Goal: Find contact information: Find contact information

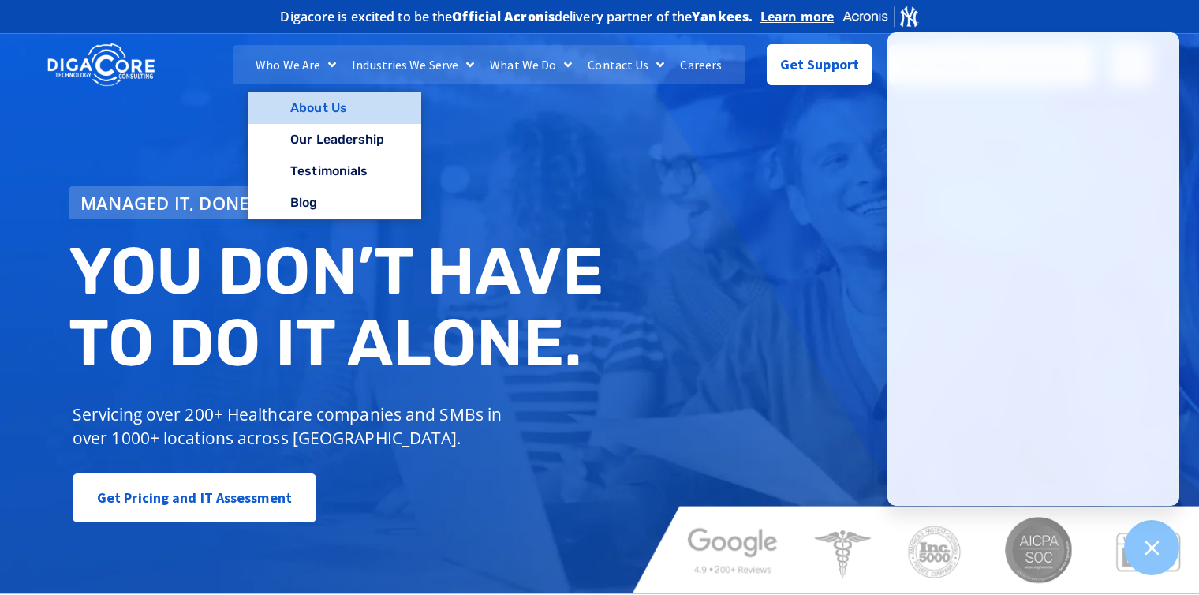
click at [320, 114] on link "About Us" at bounding box center [334, 108] width 173 height 32
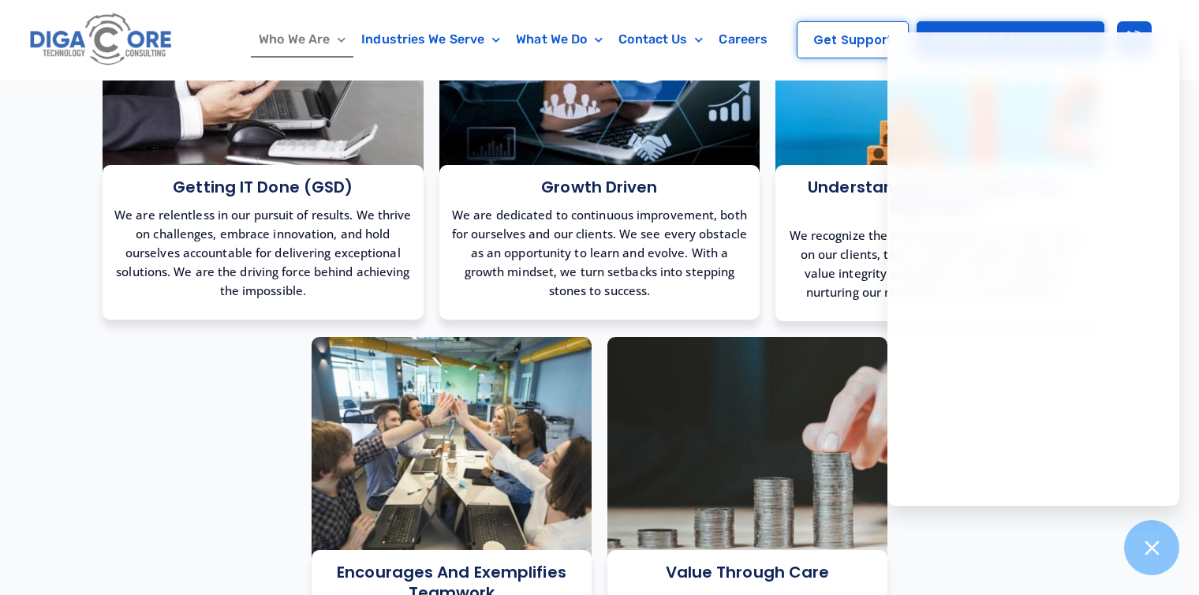
scroll to position [1499, 0]
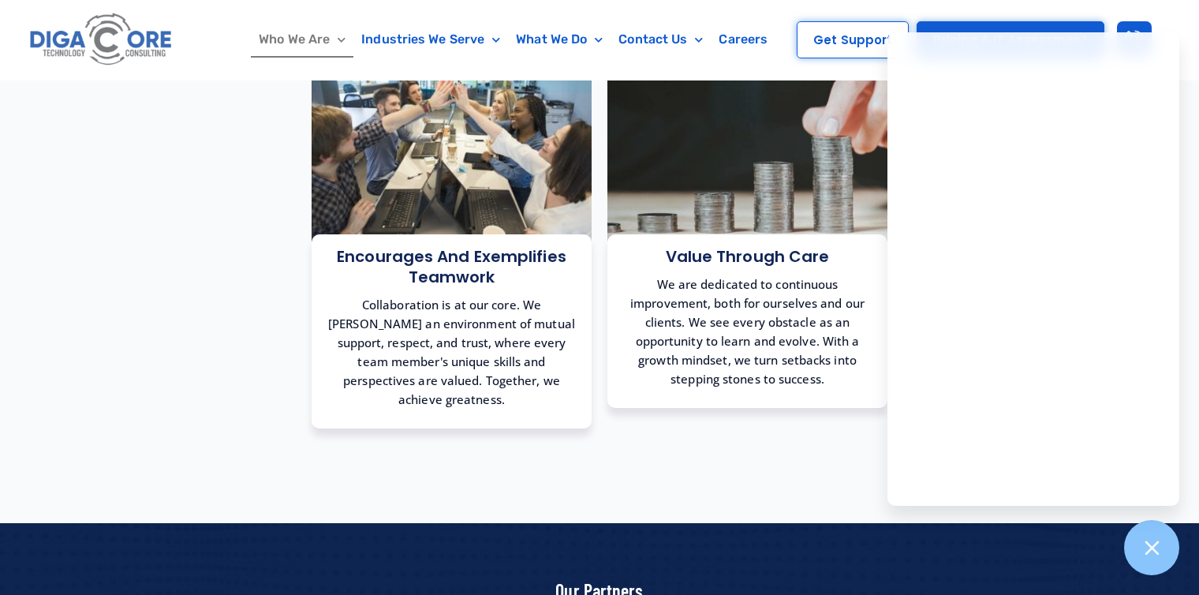
click at [76, 77] on div "Who We Are About Us Our Leadership Testimonials Blog Industries We Serve Health…" at bounding box center [599, 40] width 1199 height 80
click at [84, 50] on img at bounding box center [101, 40] width 151 height 64
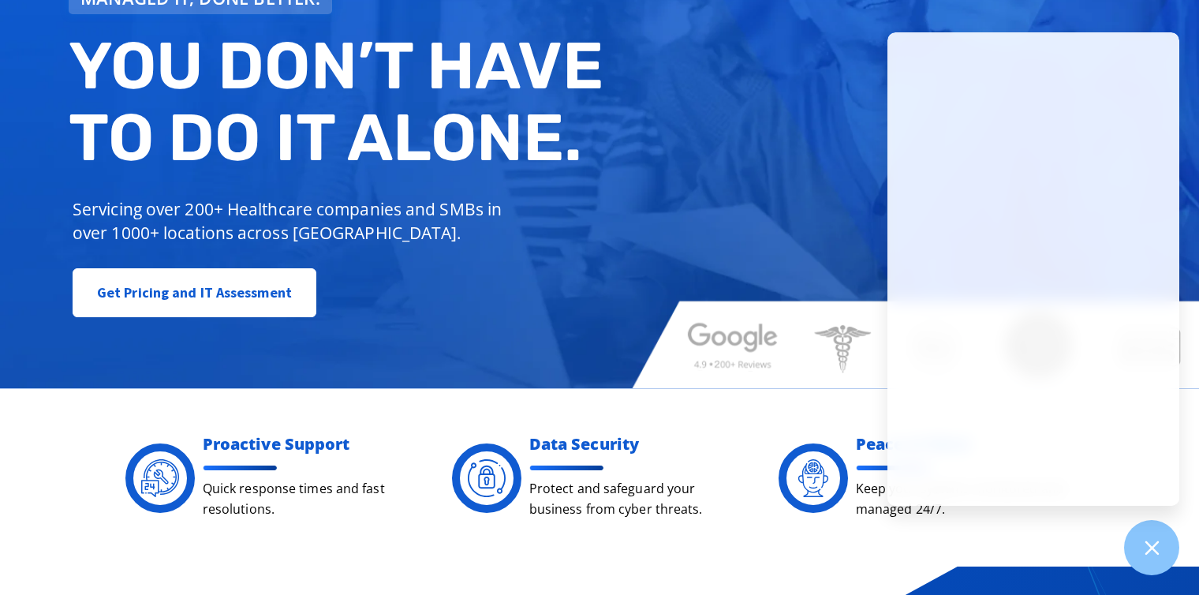
scroll to position [237, 0]
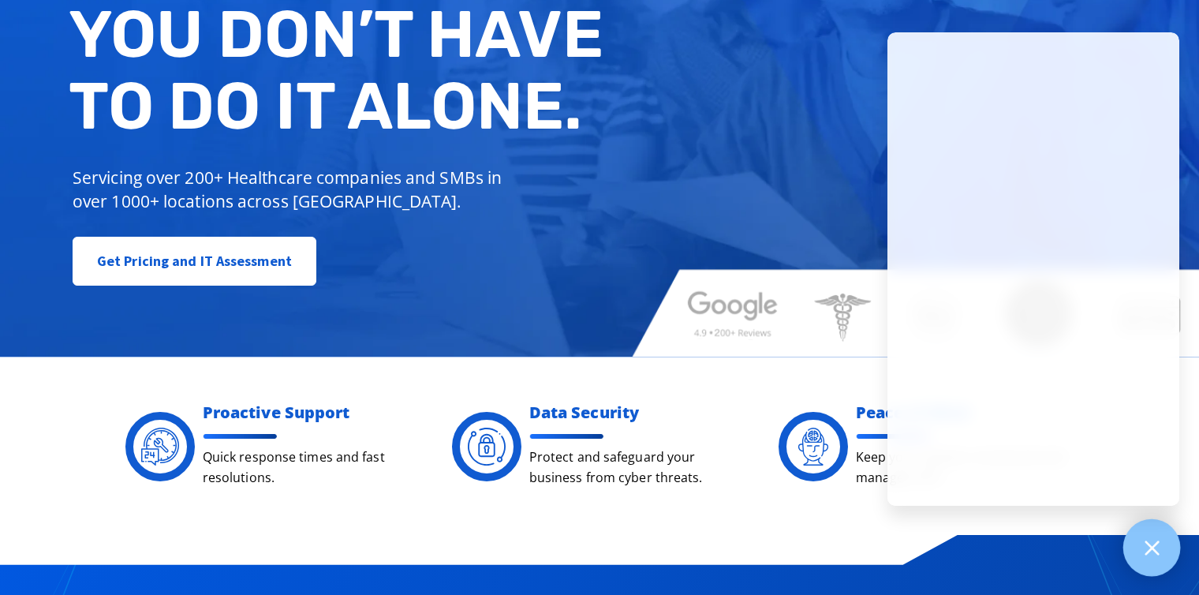
click at [1173, 537] on div at bounding box center [1153, 548] width 58 height 58
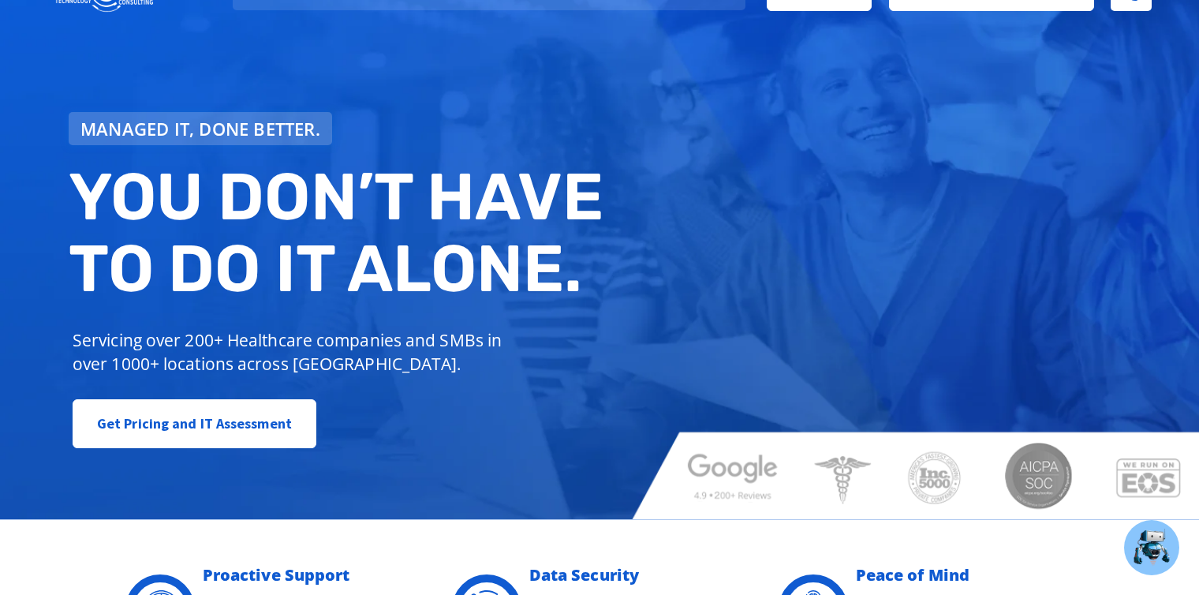
scroll to position [0, 0]
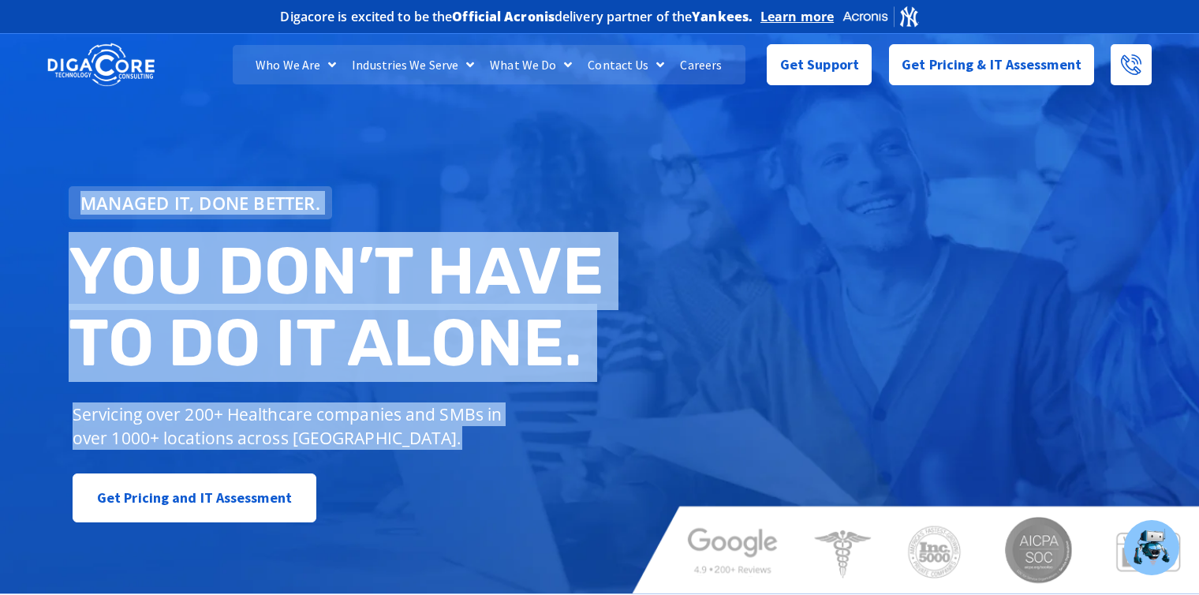
drag, startPoint x: 672, startPoint y: 414, endPoint x: 470, endPoint y: 447, distance: 204.7
click at [470, 447] on div "Managed IT, done better. You don’t have to do IT alone. Servicing over 200+ Hea…" at bounding box center [599, 310] width 1199 height 567
click at [470, 447] on p "Servicing over 200+ Healthcare companies and SMBs in over 1000+ locations acros…" at bounding box center [293, 425] width 441 height 47
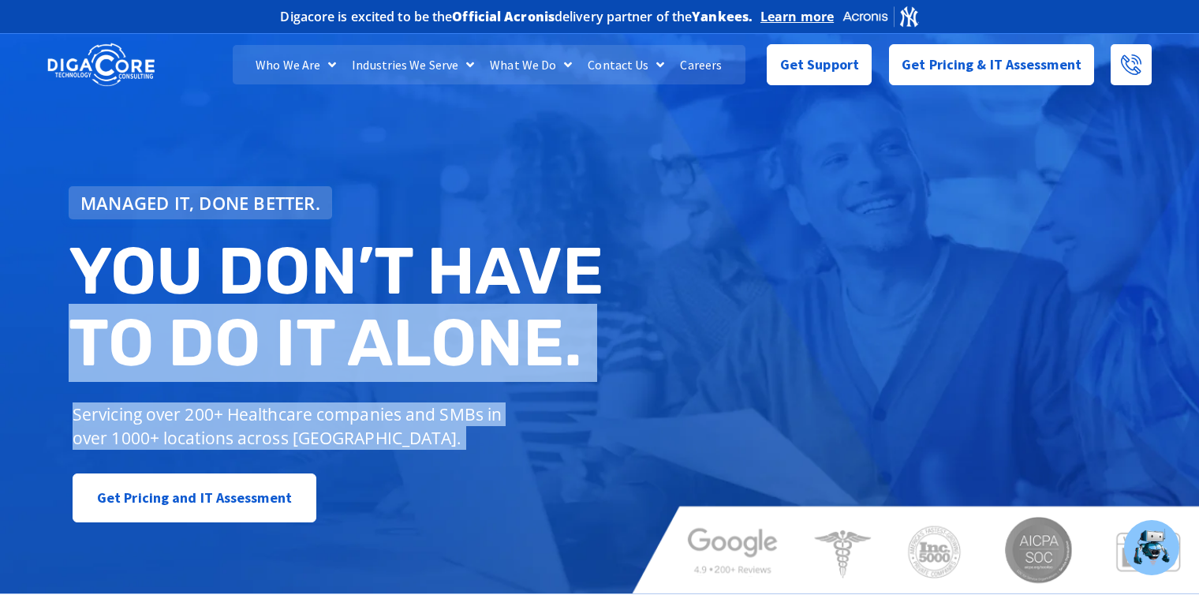
drag, startPoint x: 470, startPoint y: 447, endPoint x: 126, endPoint y: 379, distance: 350.8
click at [126, 379] on div "Managed IT, done better. You don’t have to do IT alone. Servicing over 200+ Hea…" at bounding box center [340, 354] width 559 height 353
click at [126, 379] on h2 "You don’t have to do IT alone." at bounding box center [340, 307] width 543 height 144
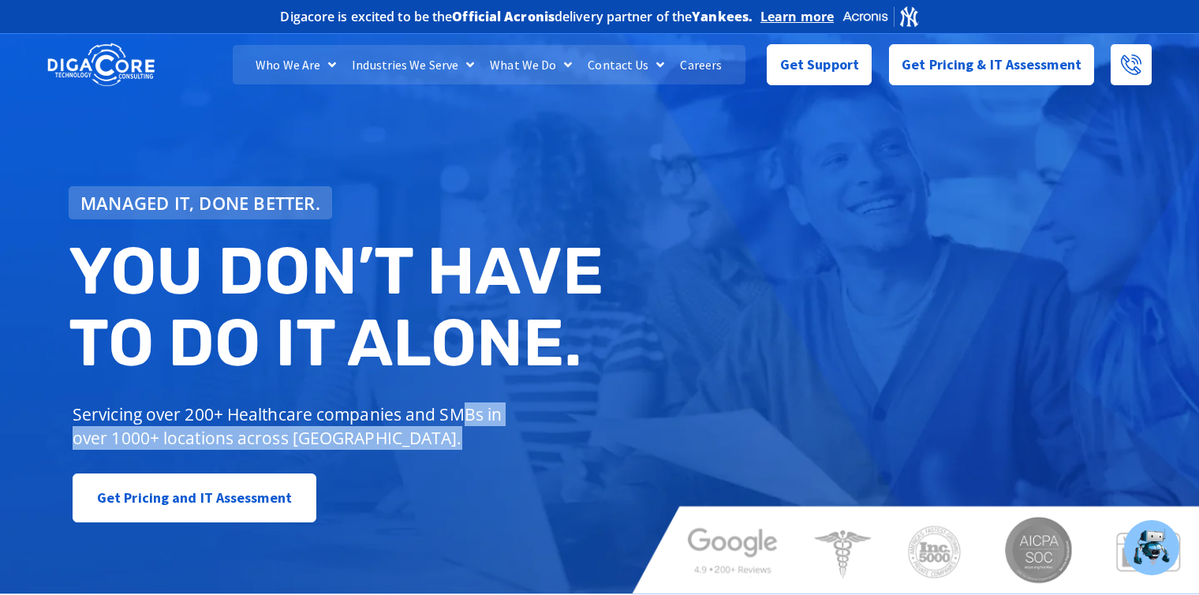
drag, startPoint x: 454, startPoint y: 428, endPoint x: 461, endPoint y: 392, distance: 36.1
click at [461, 392] on div "Managed IT, done better. You don’t have to do IT alone. Servicing over 200+ Hea…" at bounding box center [340, 354] width 559 height 353
click at [472, 390] on div "Managed IT, done better. You don’t have to do IT alone. Servicing over 200+ Hea…" at bounding box center [340, 354] width 559 height 353
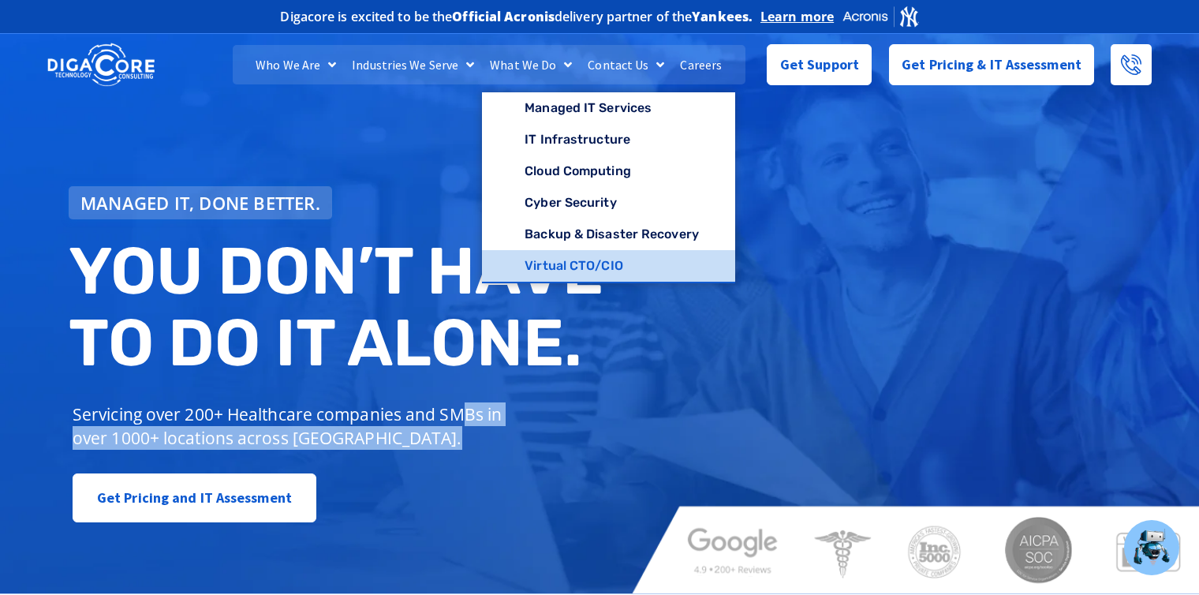
click at [540, 274] on link "Virtual CTO/CIO" at bounding box center [608, 266] width 253 height 32
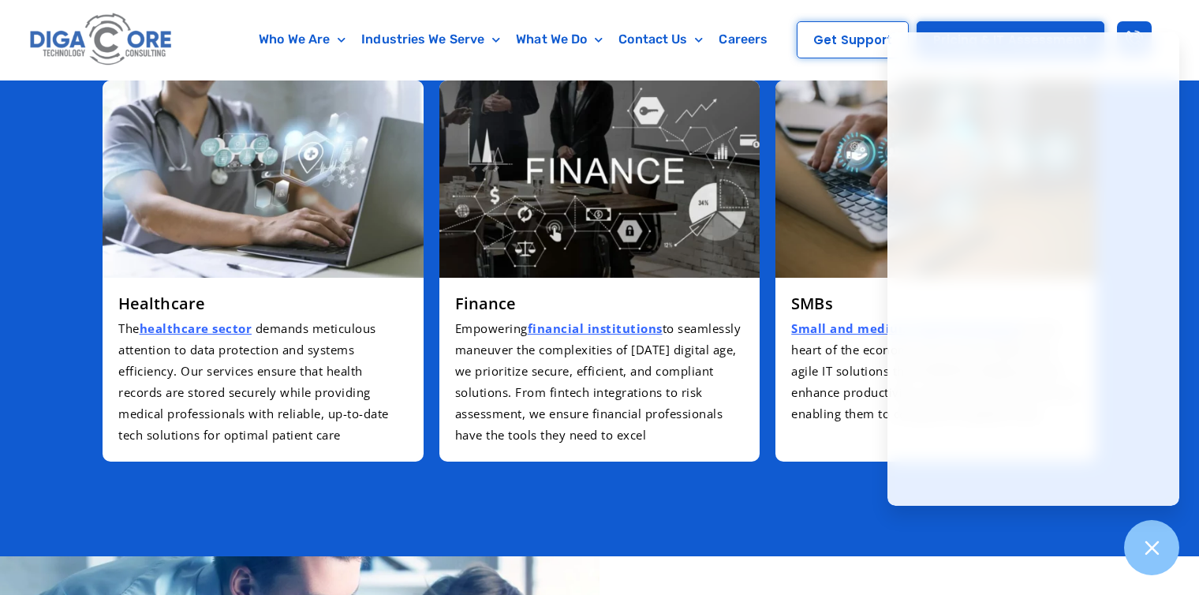
scroll to position [3209, 0]
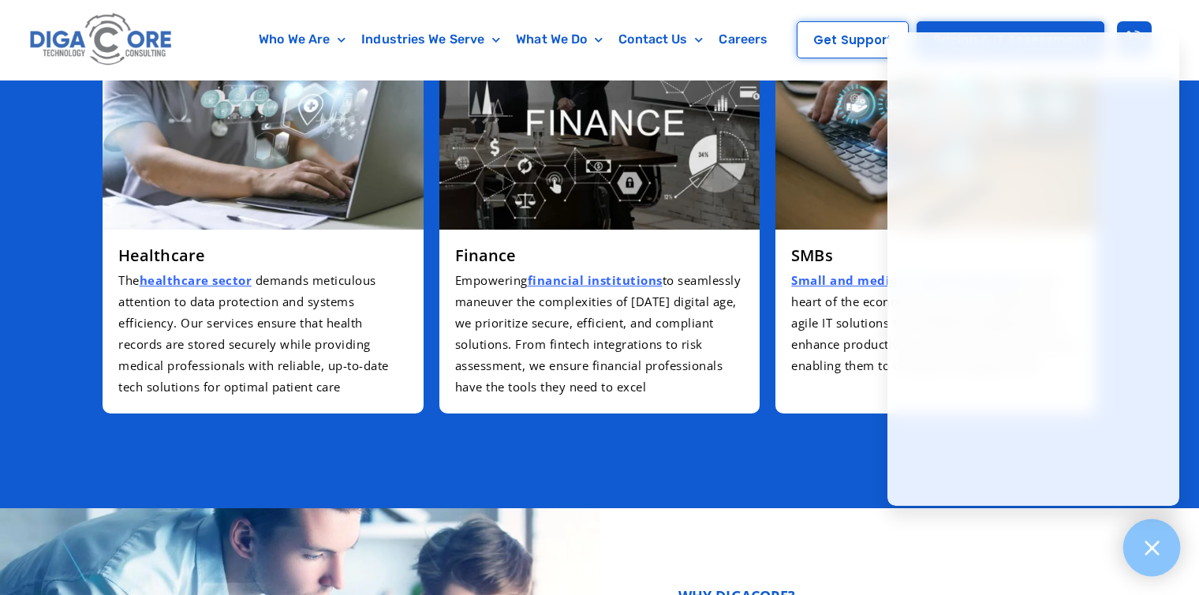
click at [1165, 550] on div at bounding box center [1153, 548] width 58 height 58
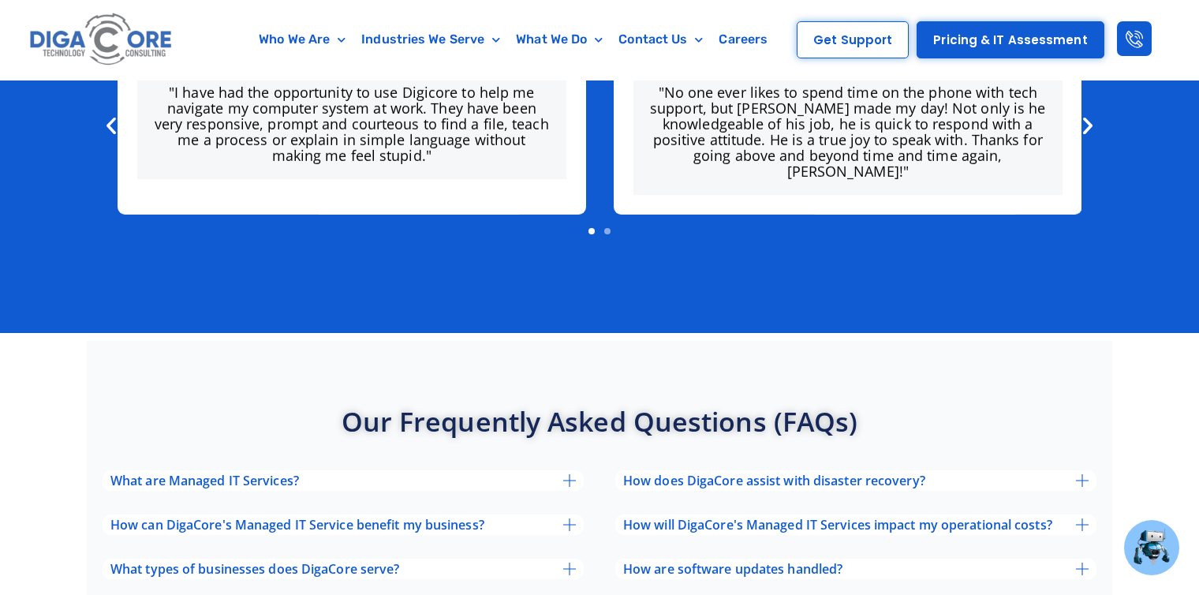
scroll to position [5103, 0]
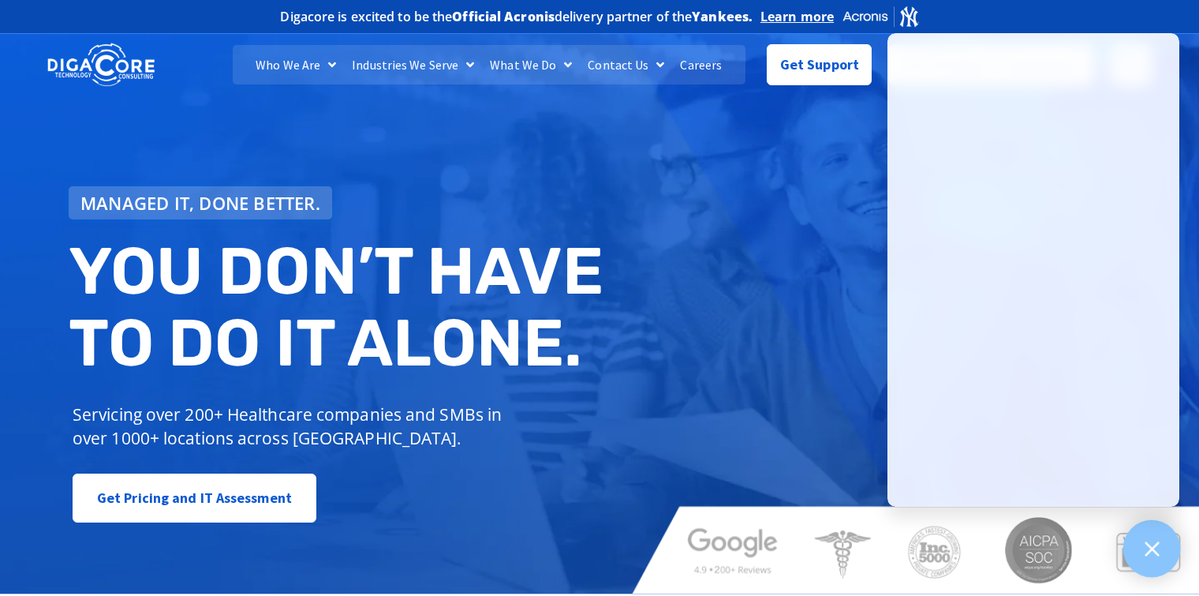
click at [1160, 574] on div at bounding box center [1153, 549] width 58 height 58
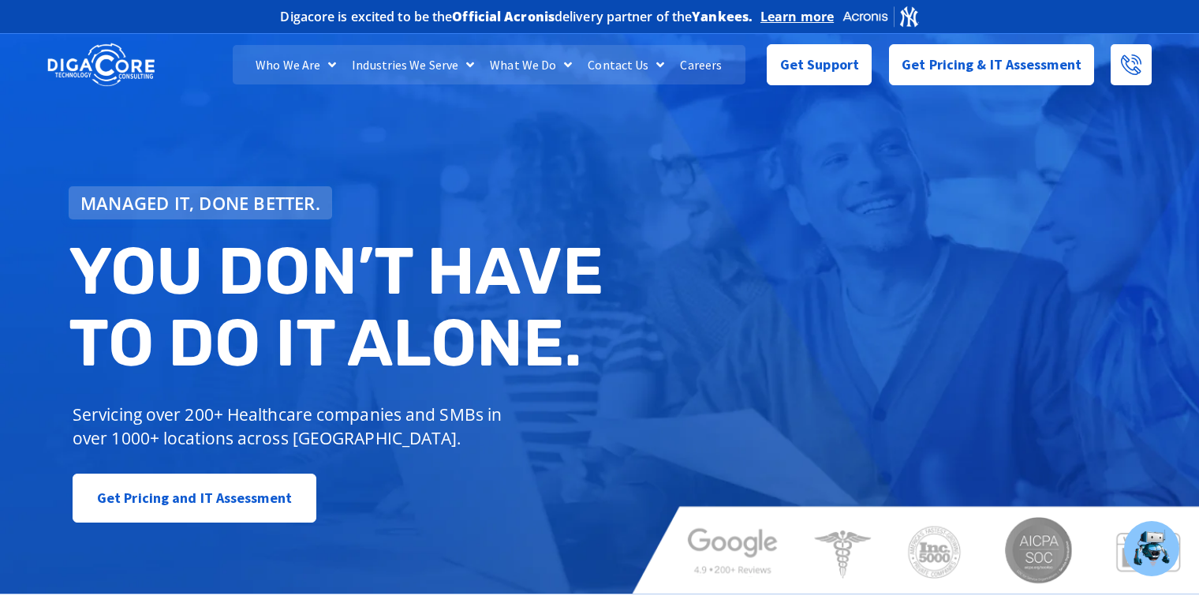
click at [594, 64] on link "Contact Us" at bounding box center [626, 64] width 92 height 39
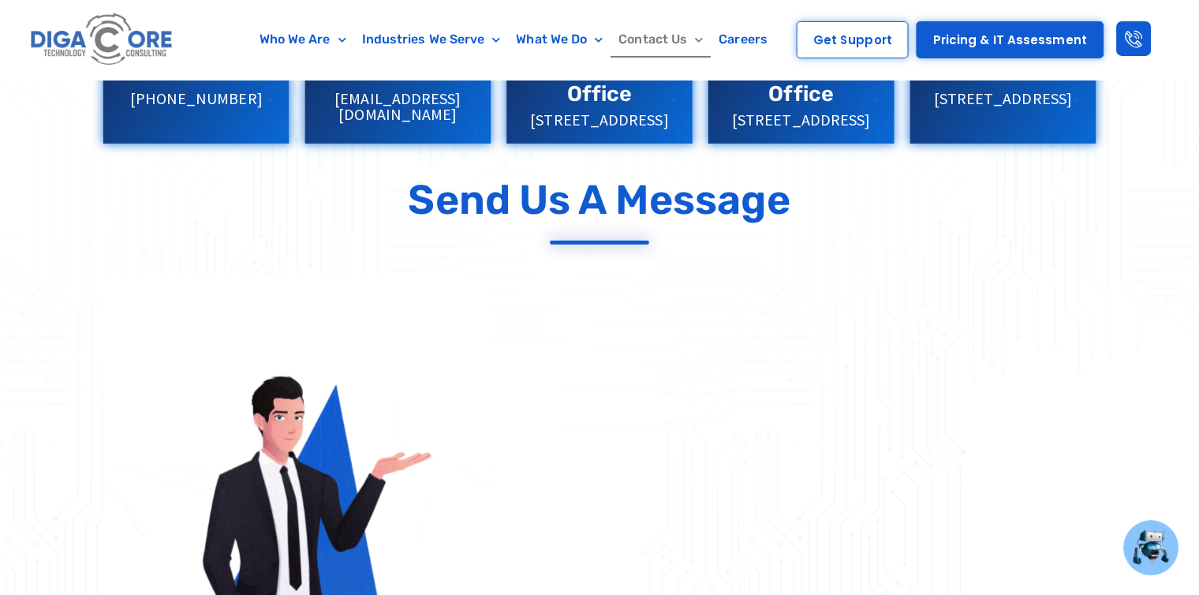
scroll to position [316, 0]
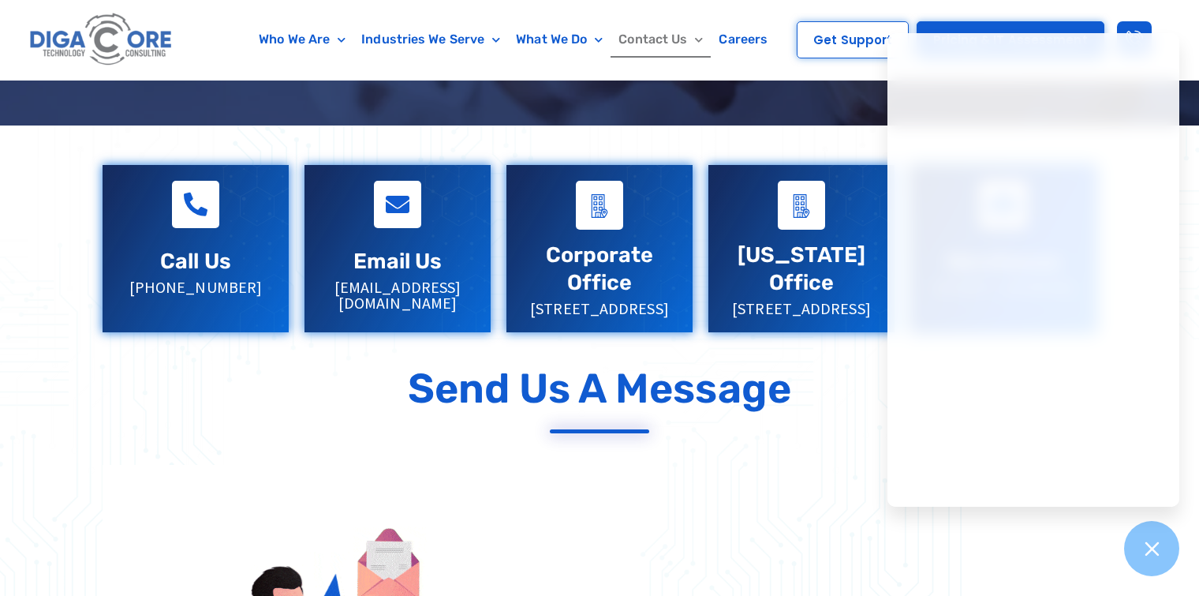
drag, startPoint x: 668, startPoint y: 348, endPoint x: 499, endPoint y: 318, distance: 171.5
click at [499, 318] on div "Corporate Office [STREET_ADDRESS]" at bounding box center [600, 248] width 202 height 183
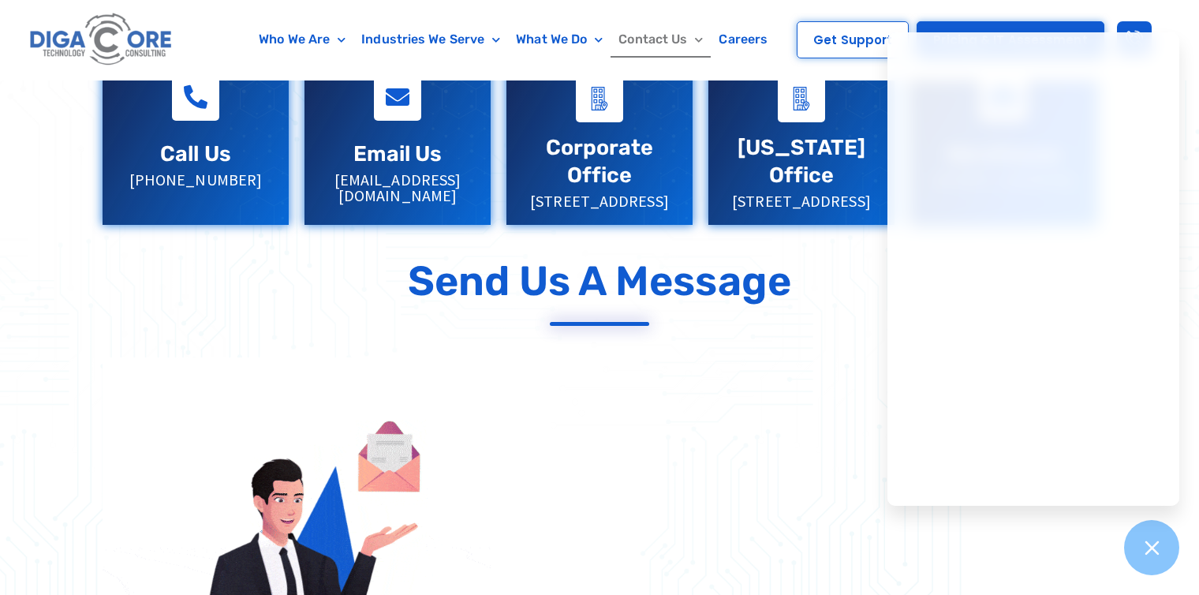
scroll to position [237, 0]
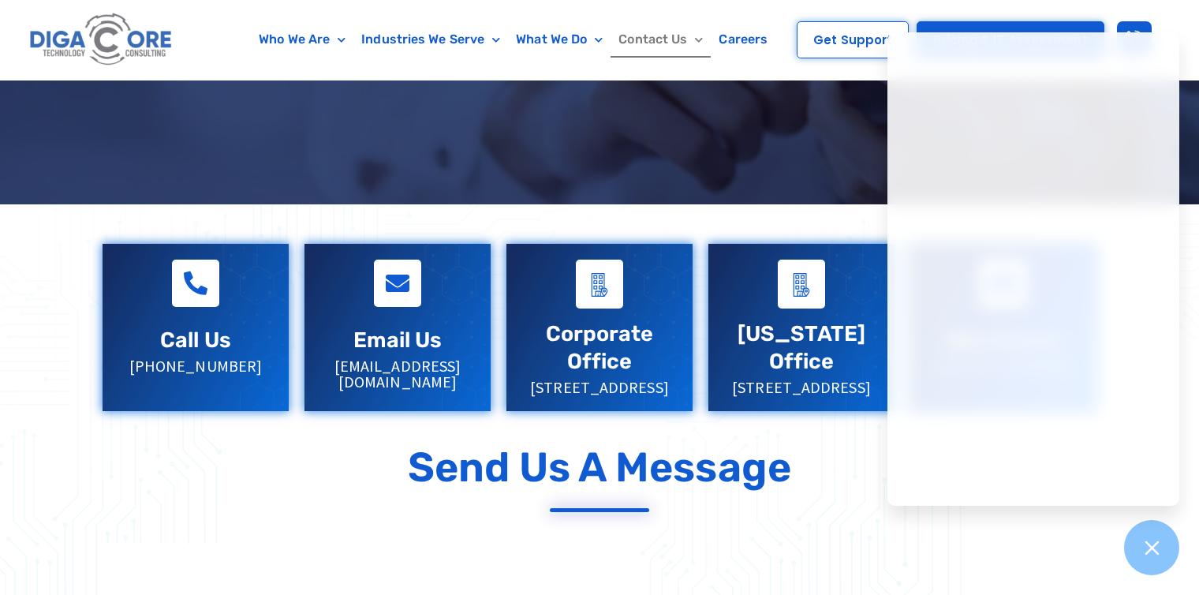
click at [1146, 543] on icon at bounding box center [1152, 547] width 14 height 14
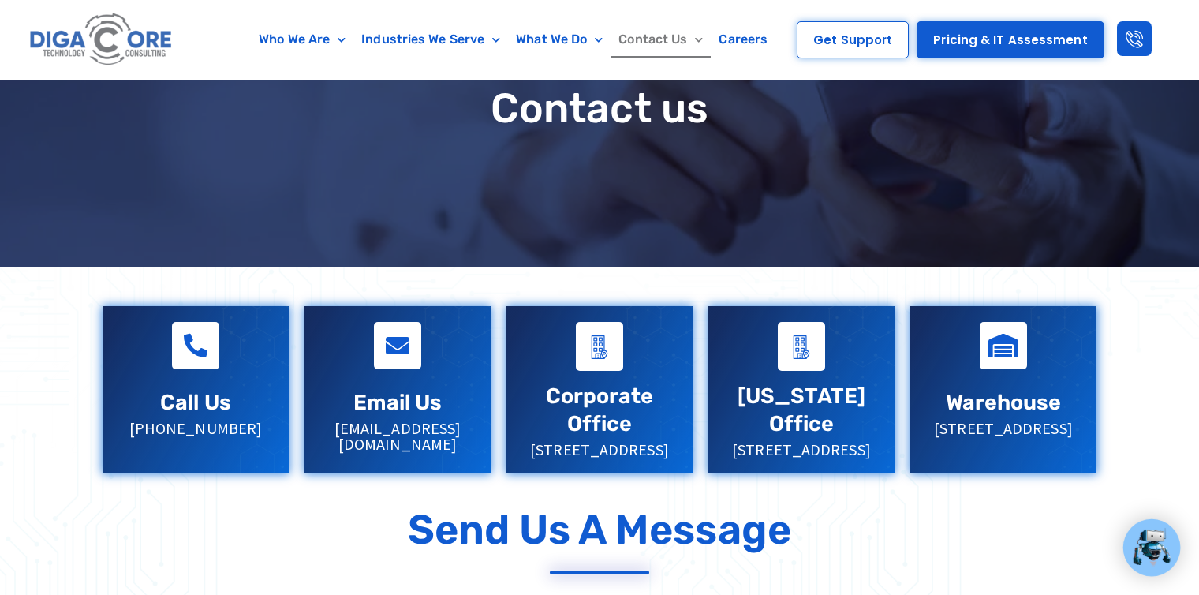
scroll to position [0, 0]
